Goal: Task Accomplishment & Management: Use online tool/utility

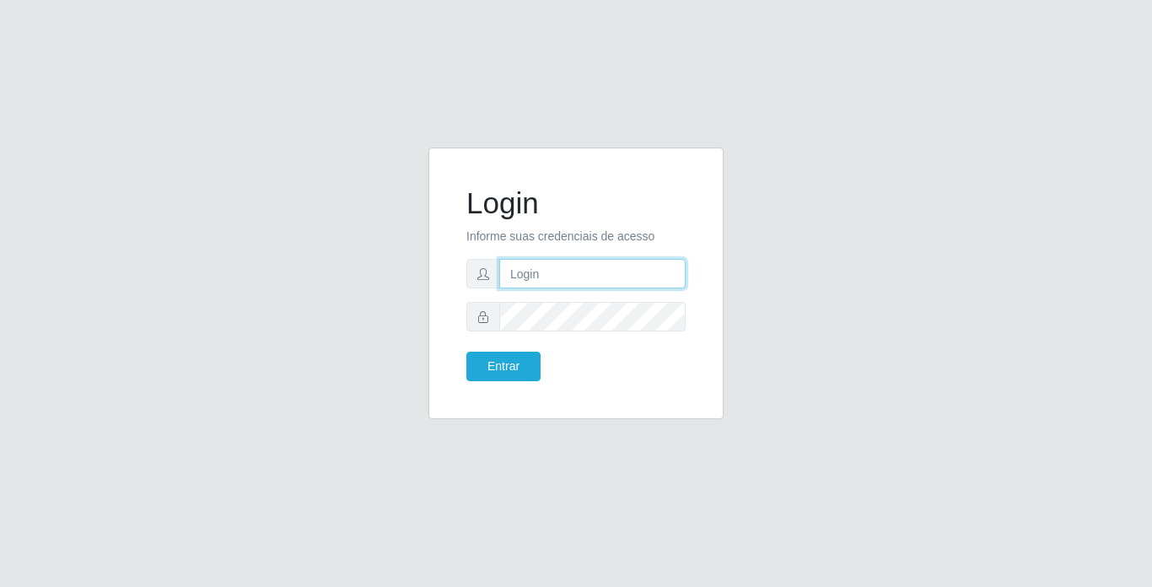
click at [609, 283] on input "text" at bounding box center [592, 274] width 186 height 30
type input "moises@bemais"
click at [467, 352] on button "Entrar" at bounding box center [504, 367] width 74 height 30
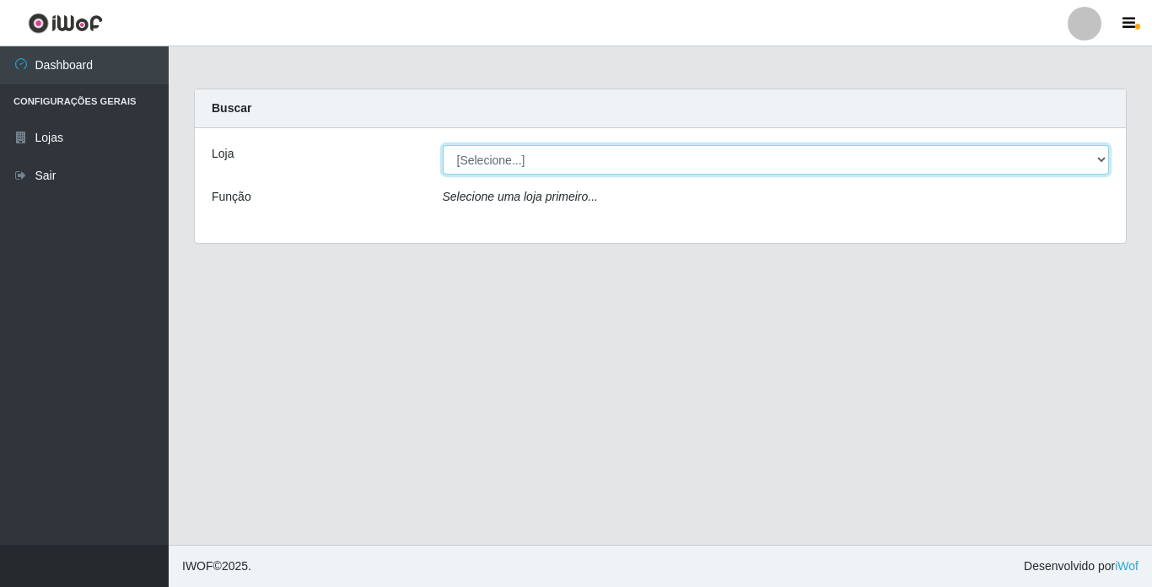
drag, startPoint x: 815, startPoint y: 159, endPoint x: 816, endPoint y: 175, distance: 15.2
click at [815, 159] on select "[Selecione...] Bemais Supermercados - [GEOGRAPHIC_DATA]" at bounding box center [776, 160] width 667 height 30
select select "250"
click at [443, 145] on select "[Selecione...] Bemais Supermercados - [GEOGRAPHIC_DATA]" at bounding box center [776, 160] width 667 height 30
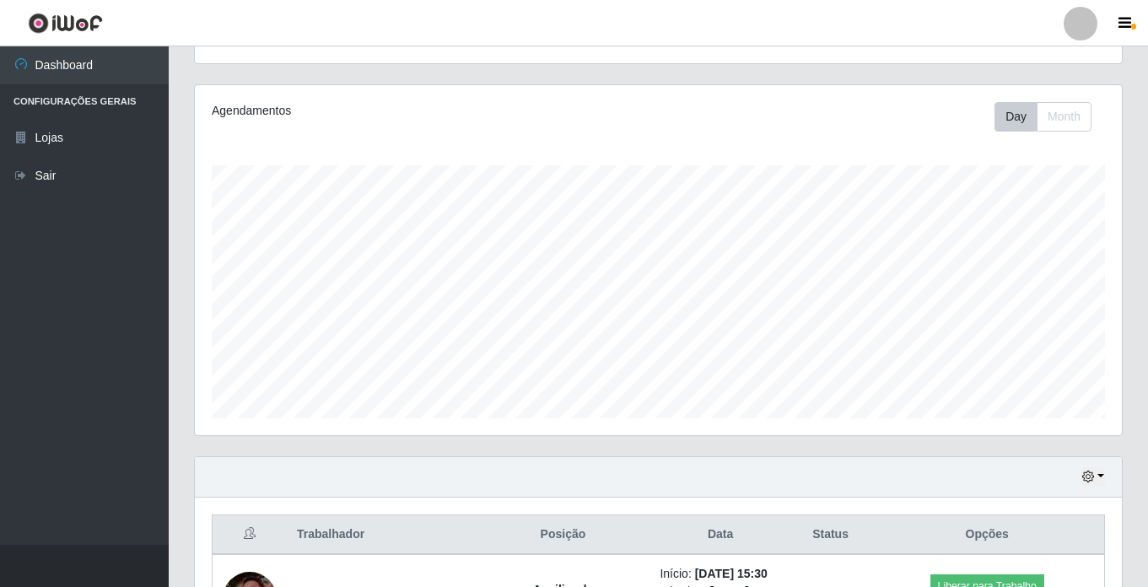
scroll to position [159, 0]
